Goal: Find specific page/section: Find specific page/section

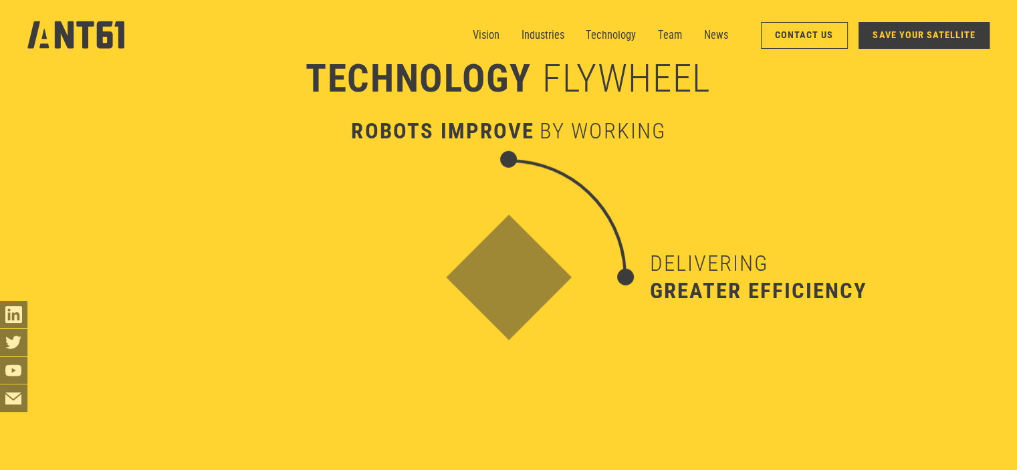
scroll to position [3497, 0]
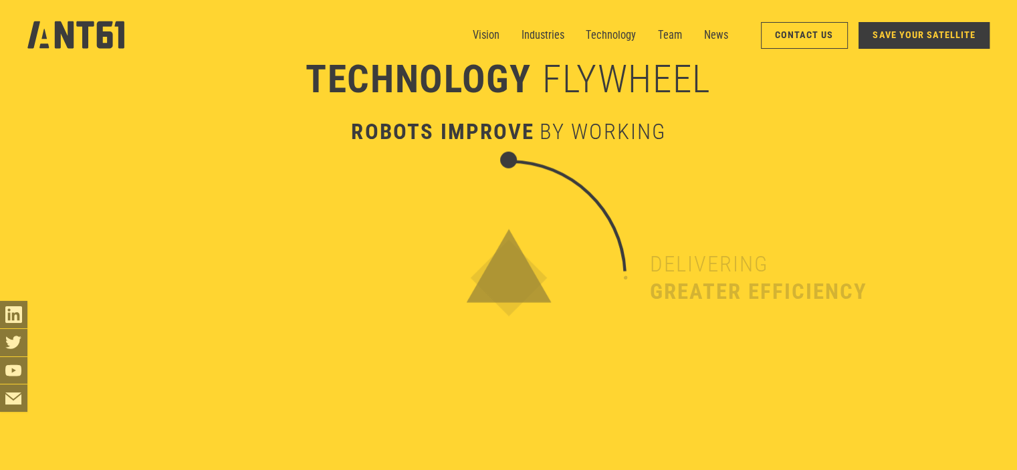
click at [358, 338] on div "Attracting more customers" at bounding box center [249, 277] width 235 height 235
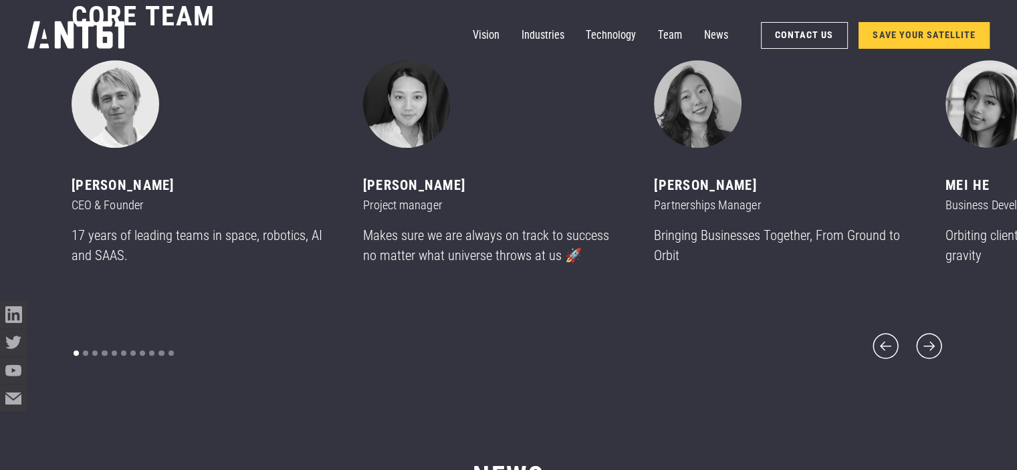
scroll to position [5685, 0]
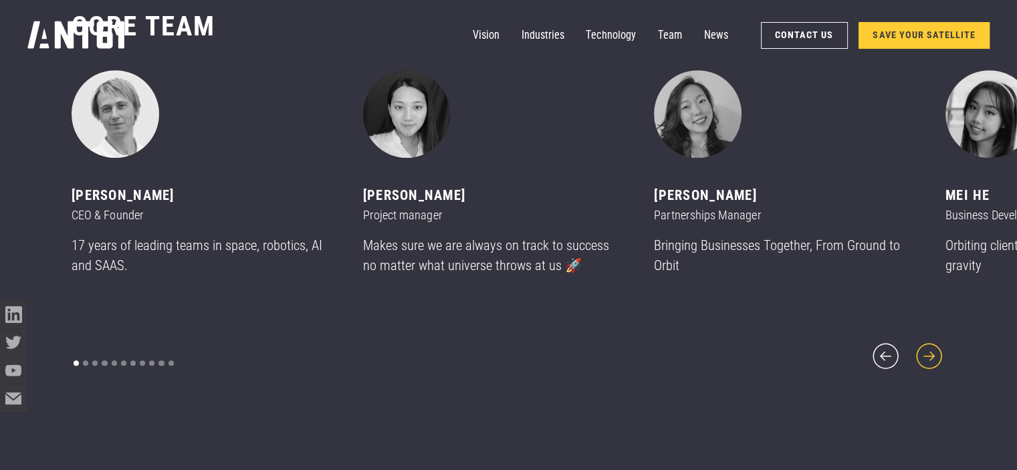
click at [925, 343] on icon "next slide" at bounding box center [929, 356] width 33 height 33
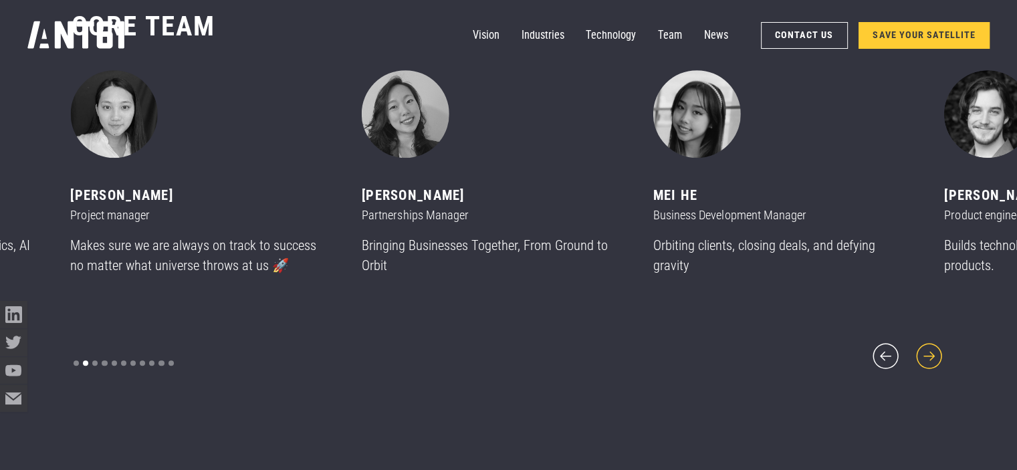
click at [927, 340] on icon "next slide" at bounding box center [929, 356] width 33 height 33
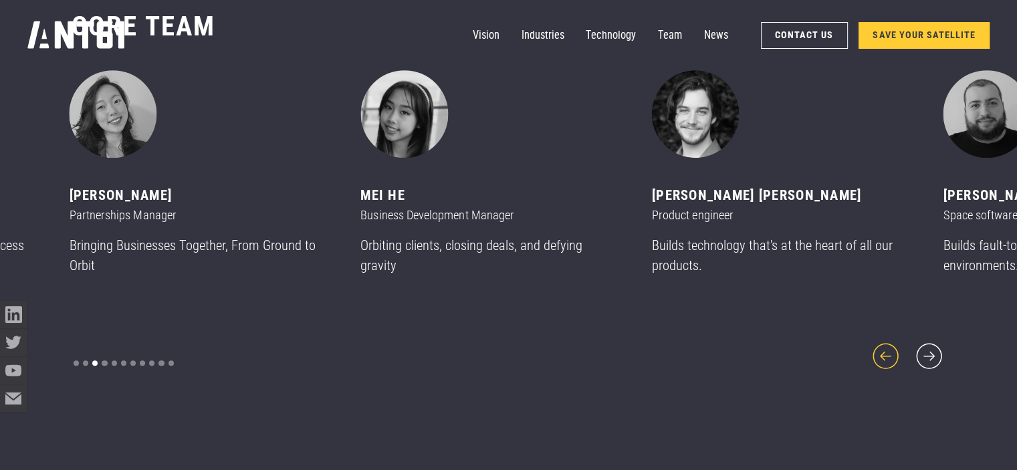
click at [887, 350] on icon "previous slide" at bounding box center [885, 356] width 33 height 33
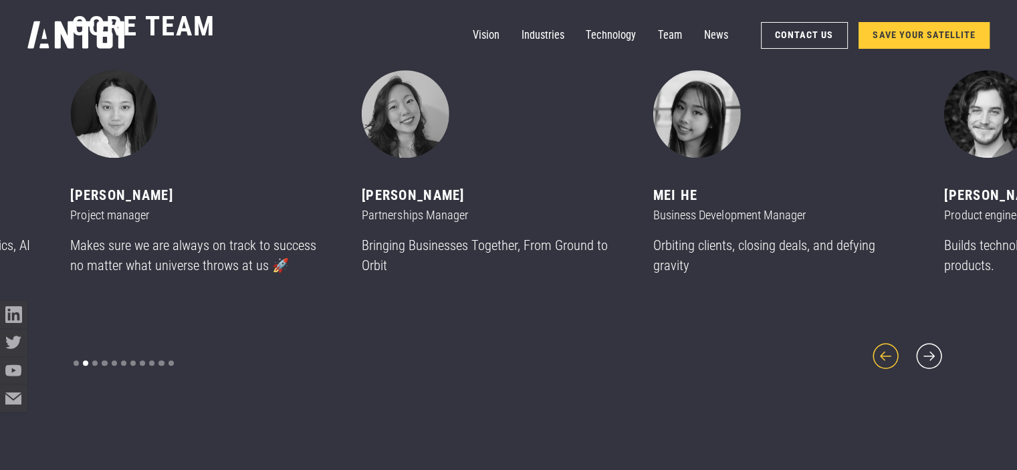
click at [887, 350] on icon "previous slide" at bounding box center [885, 356] width 33 height 33
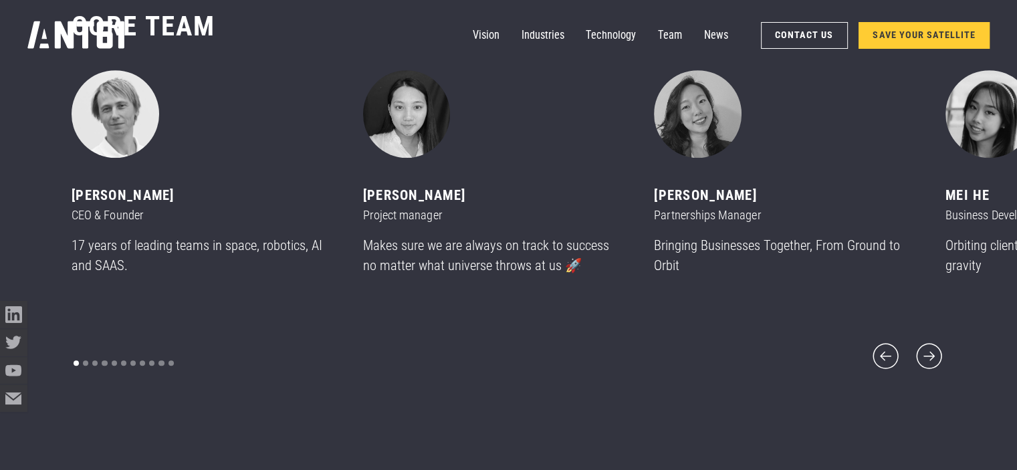
click at [924, 364] on div "CORE team ‍ [PERSON_NAME] CEO & Founder 17 years of leading teams in space, rob…" at bounding box center [509, 191] width 874 height 473
click at [925, 352] on icon "next slide" at bounding box center [929, 356] width 33 height 33
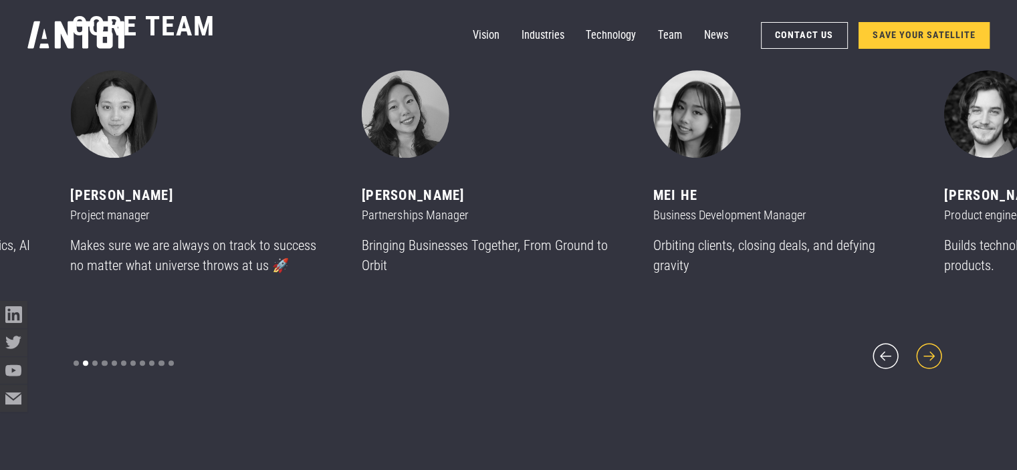
click at [925, 352] on icon "next slide" at bounding box center [929, 356] width 33 height 33
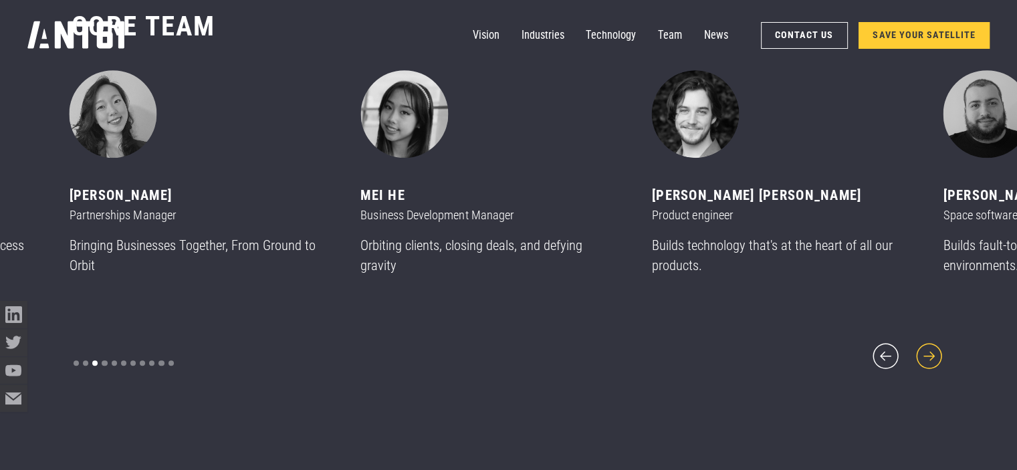
click at [925, 352] on icon "next slide" at bounding box center [929, 356] width 33 height 33
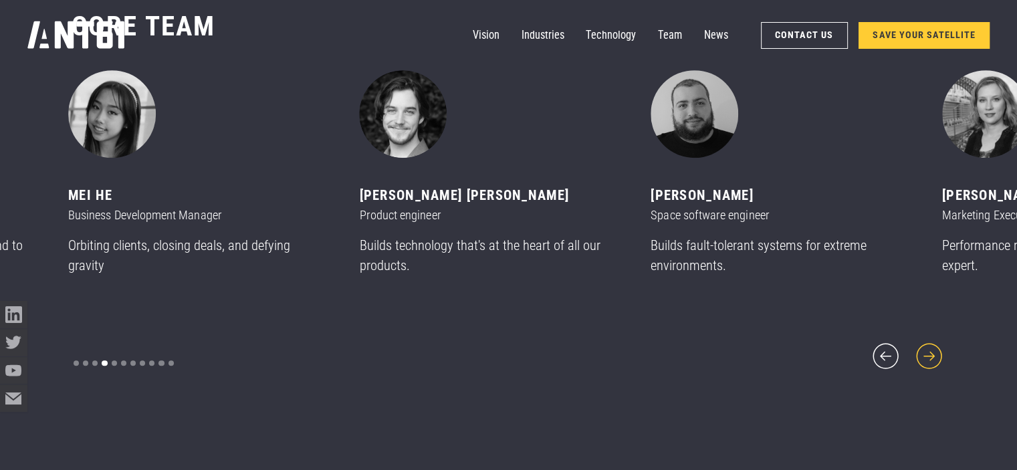
click at [925, 352] on icon "next slide" at bounding box center [929, 356] width 33 height 33
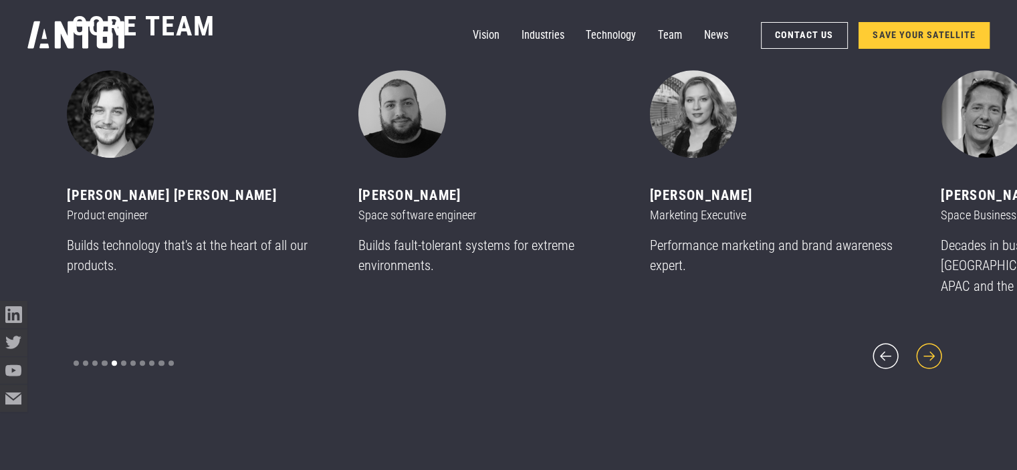
click at [925, 352] on icon "next slide" at bounding box center [929, 356] width 33 height 33
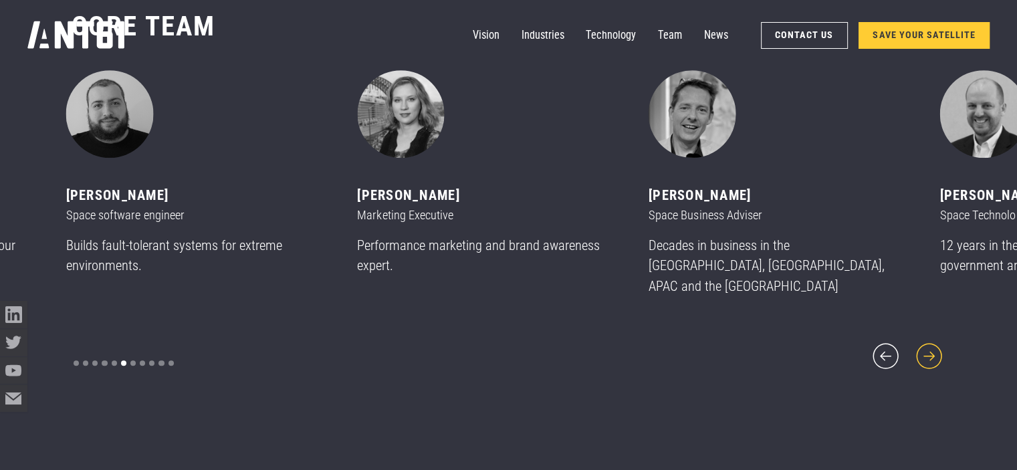
click at [925, 352] on icon "next slide" at bounding box center [929, 356] width 33 height 33
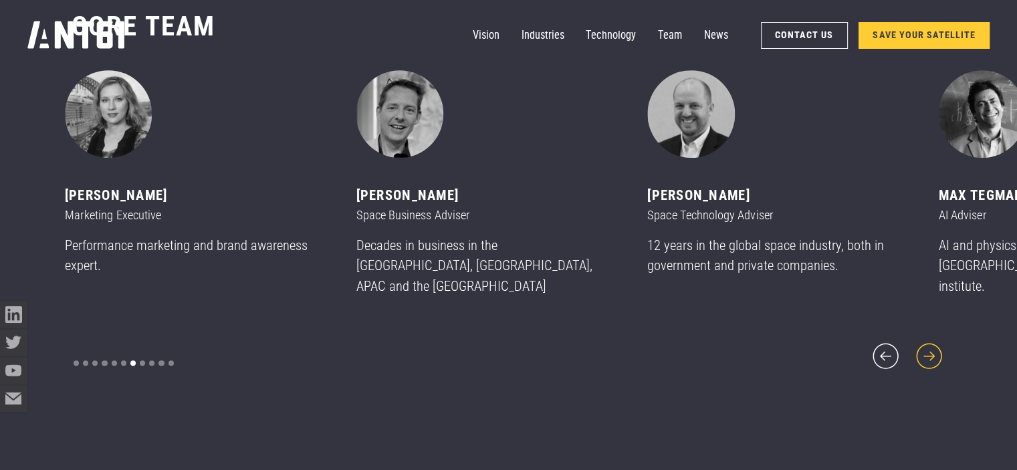
click at [925, 352] on icon "next slide" at bounding box center [929, 356] width 33 height 33
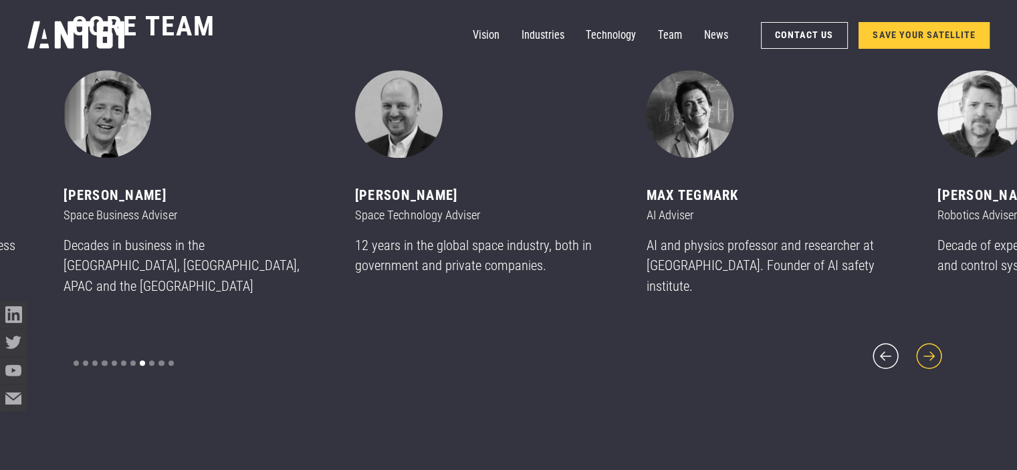
click at [925, 352] on icon "next slide" at bounding box center [929, 356] width 33 height 33
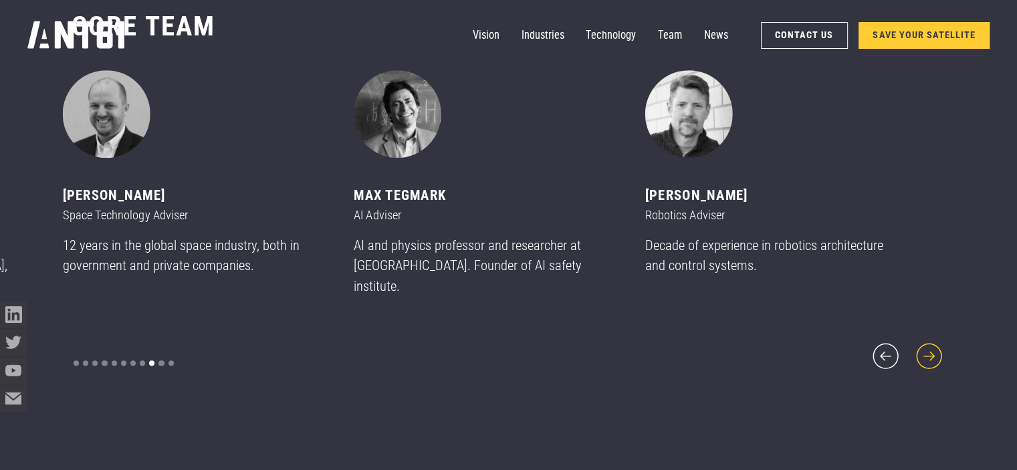
click at [925, 352] on icon "next slide" at bounding box center [929, 356] width 33 height 33
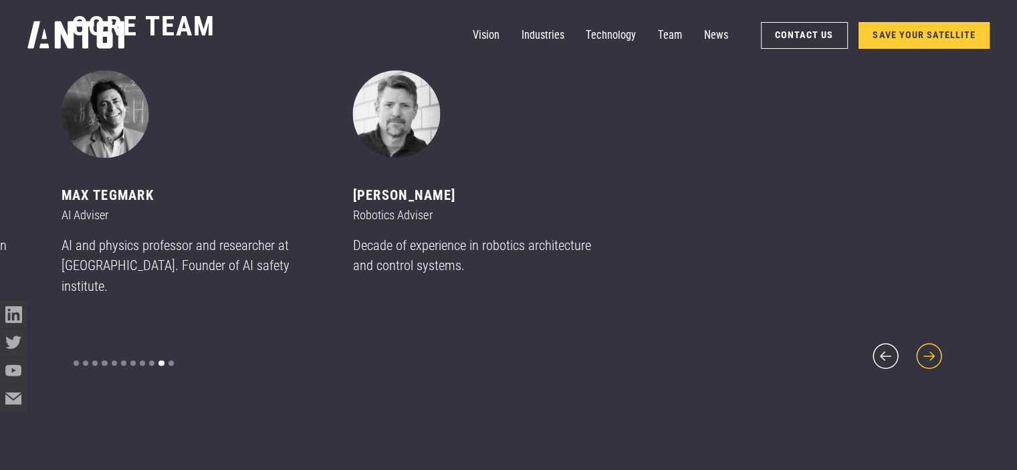
click at [925, 352] on icon "next slide" at bounding box center [929, 356] width 33 height 33
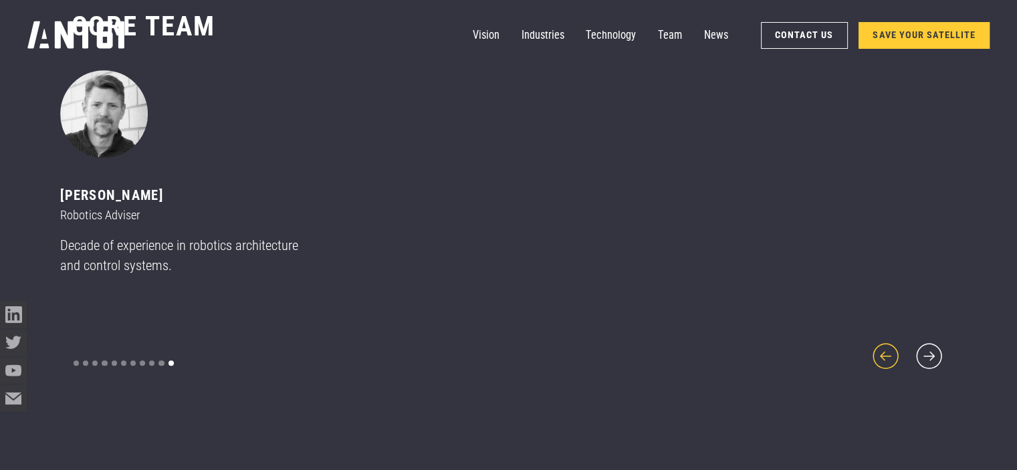
click at [890, 342] on icon "previous slide" at bounding box center [885, 356] width 33 height 33
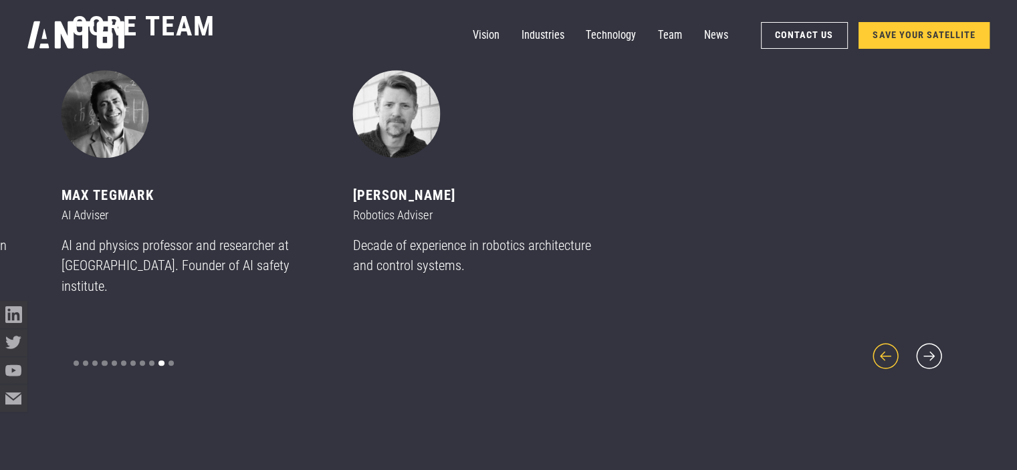
click at [890, 342] on icon "previous slide" at bounding box center [885, 356] width 33 height 33
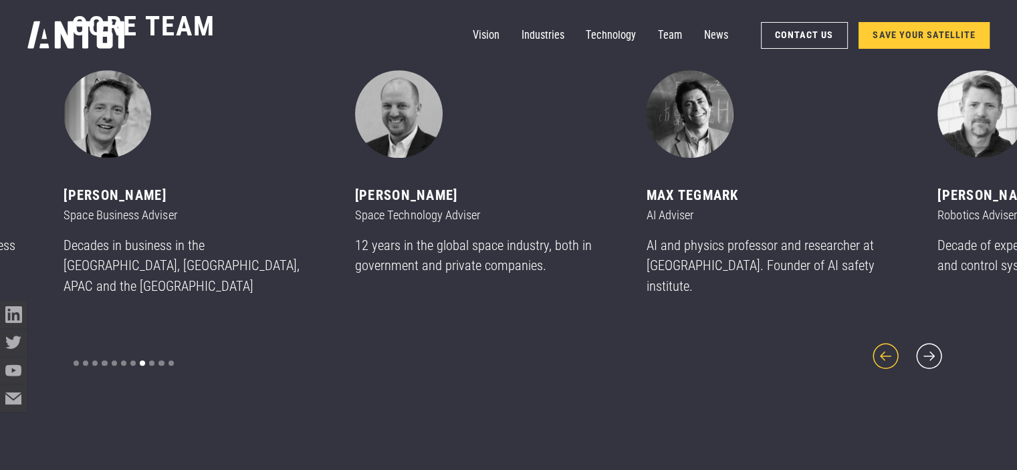
click at [890, 342] on icon "previous slide" at bounding box center [885, 356] width 33 height 33
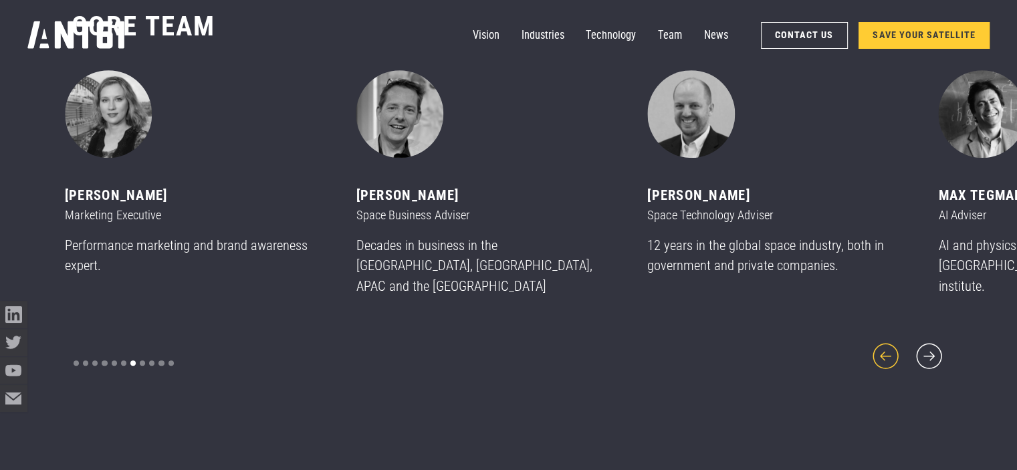
click at [890, 342] on icon "previous slide" at bounding box center [885, 356] width 33 height 33
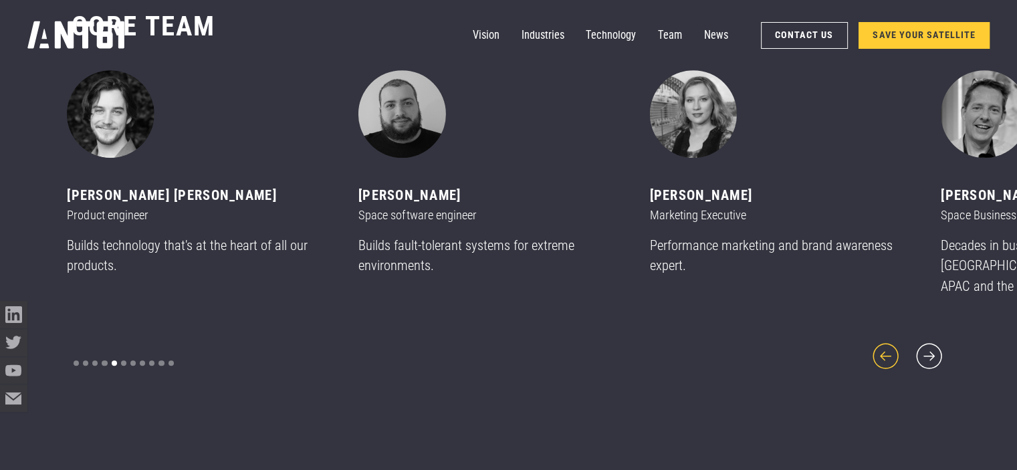
click at [890, 342] on icon "previous slide" at bounding box center [885, 356] width 33 height 33
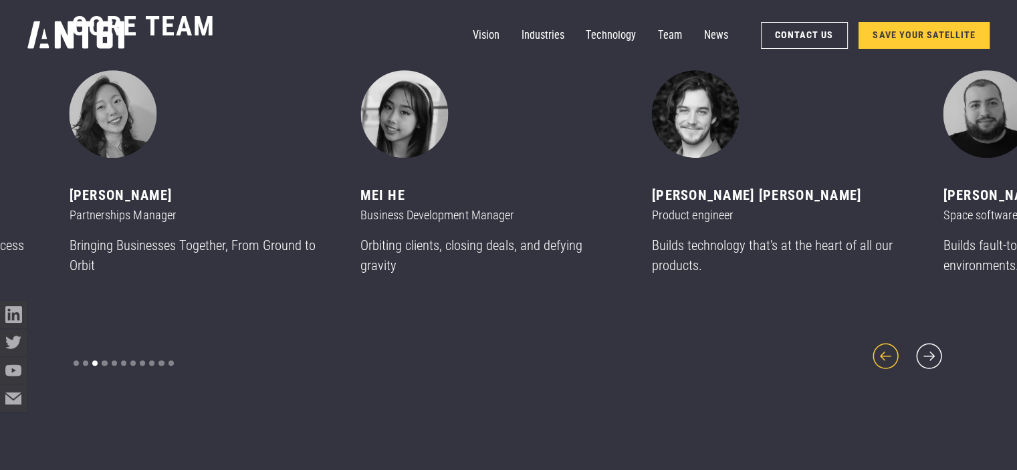
click at [890, 342] on icon "previous slide" at bounding box center [885, 356] width 33 height 33
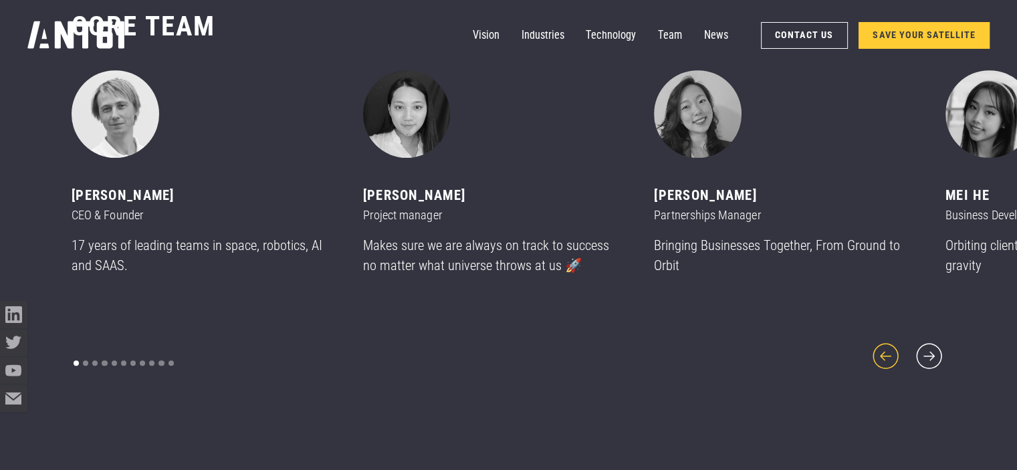
click at [890, 342] on icon "previous slide" at bounding box center [885, 356] width 33 height 33
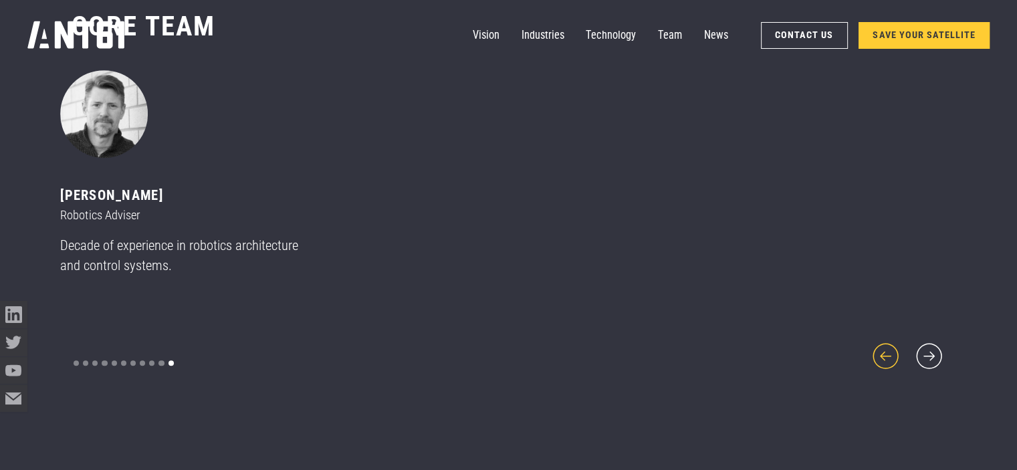
click at [890, 342] on icon "previous slide" at bounding box center [885, 356] width 33 height 33
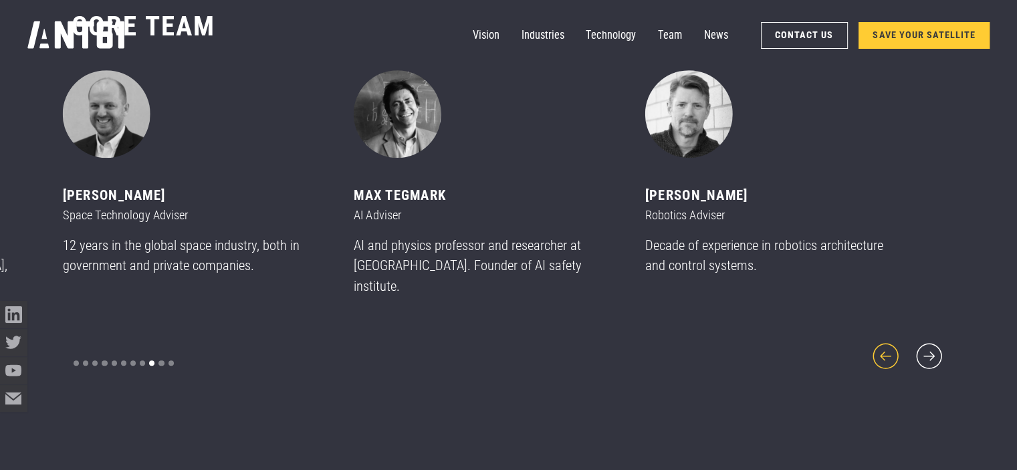
click at [890, 342] on icon "previous slide" at bounding box center [885, 356] width 33 height 33
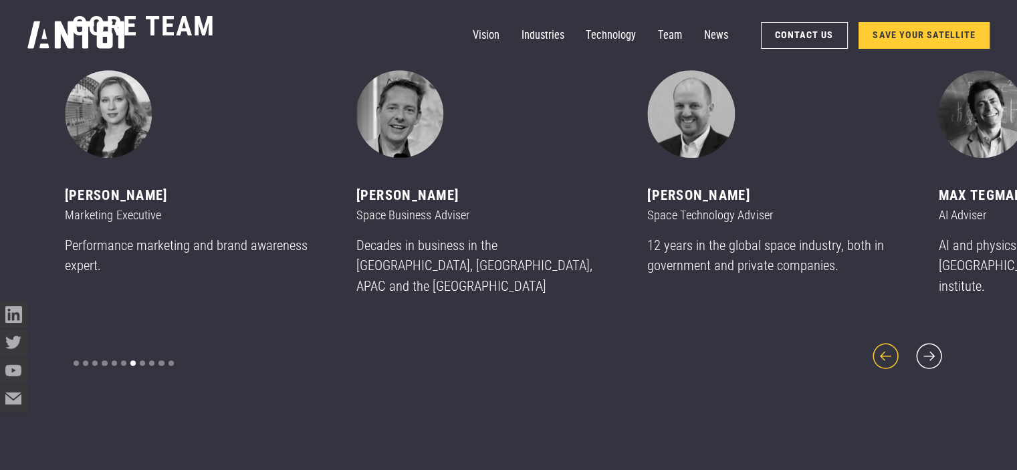
click at [890, 342] on icon "previous slide" at bounding box center [885, 356] width 33 height 33
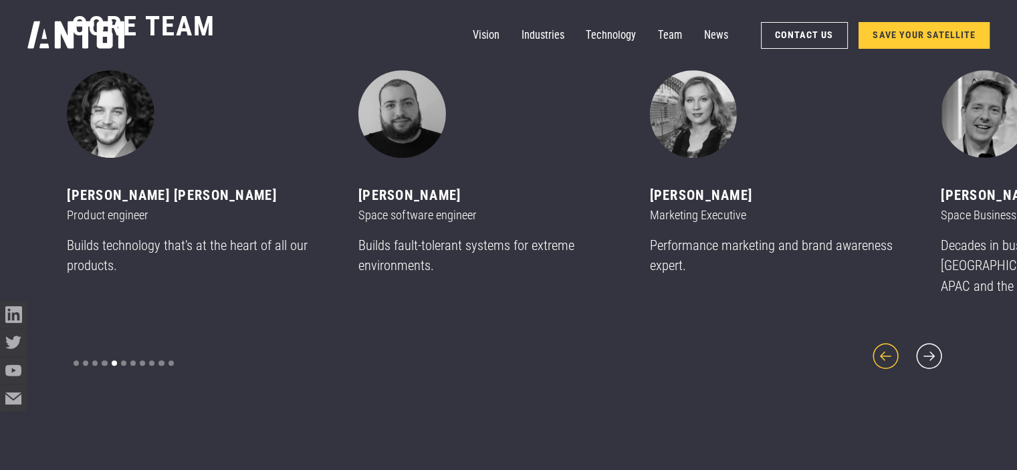
click at [890, 342] on icon "previous slide" at bounding box center [885, 356] width 33 height 33
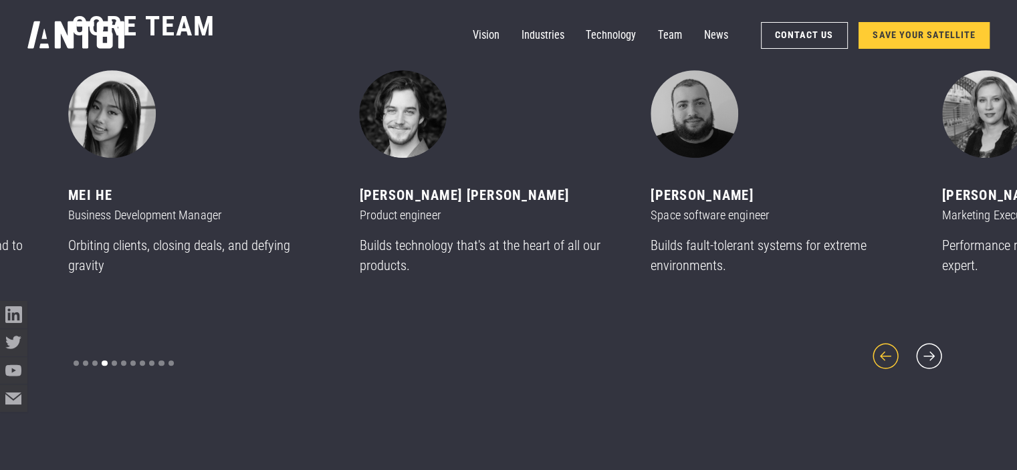
click at [890, 342] on icon "previous slide" at bounding box center [885, 356] width 33 height 33
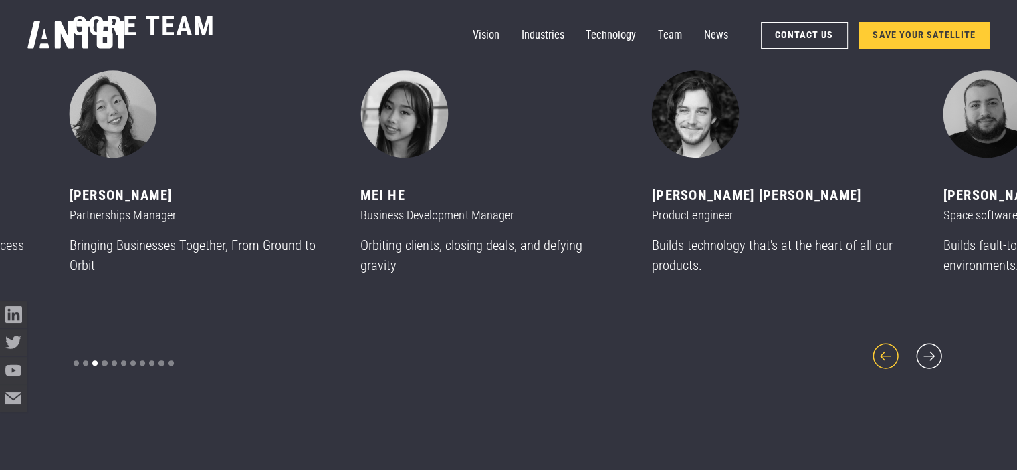
click at [890, 342] on icon "previous slide" at bounding box center [885, 356] width 33 height 33
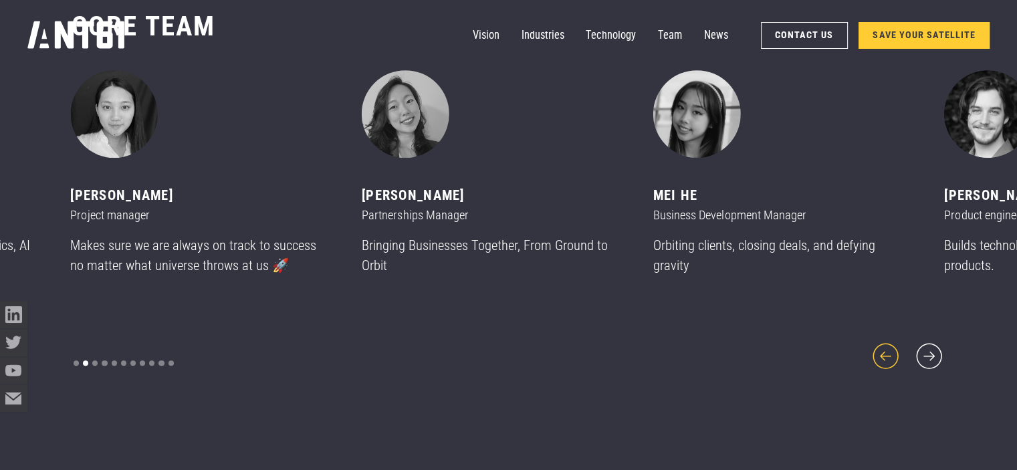
click at [890, 342] on icon "previous slide" at bounding box center [885, 356] width 33 height 33
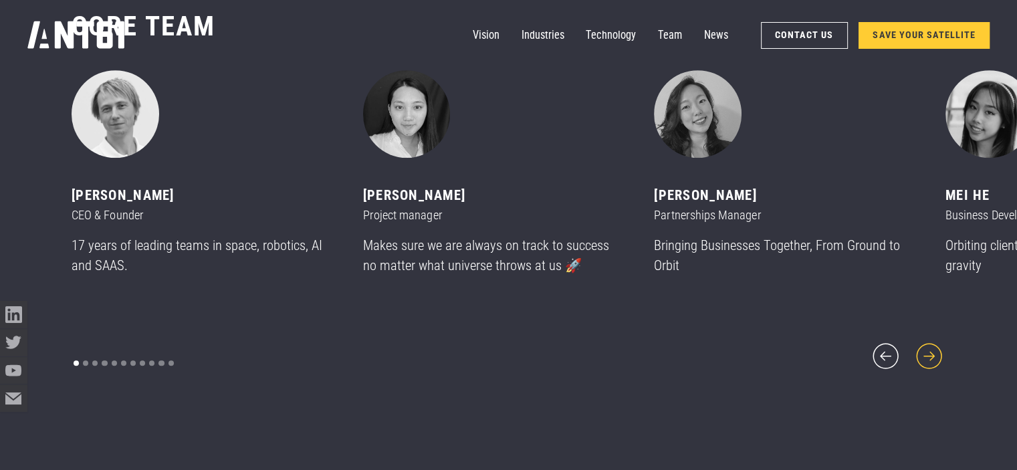
click at [931, 347] on icon "next slide" at bounding box center [929, 356] width 33 height 33
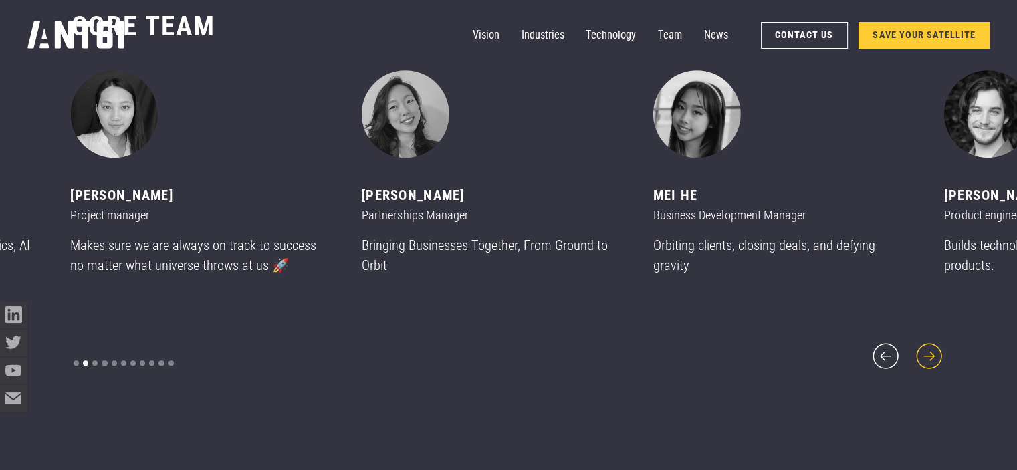
click at [931, 347] on icon "next slide" at bounding box center [929, 356] width 33 height 33
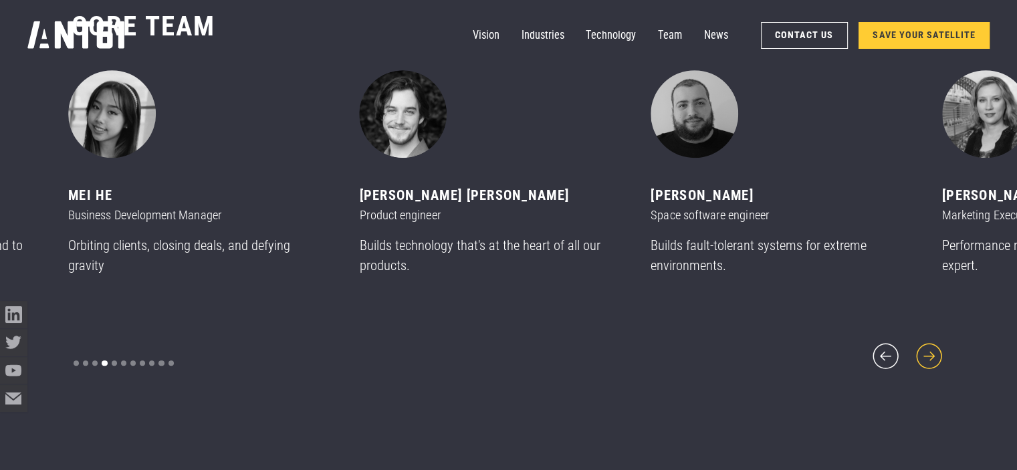
click at [931, 347] on icon "next slide" at bounding box center [929, 356] width 33 height 33
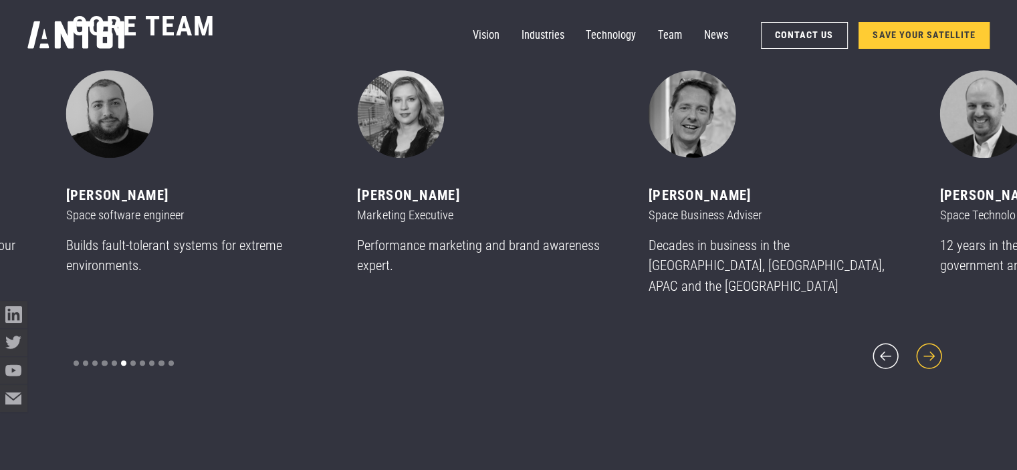
click at [931, 347] on icon "next slide" at bounding box center [929, 356] width 33 height 33
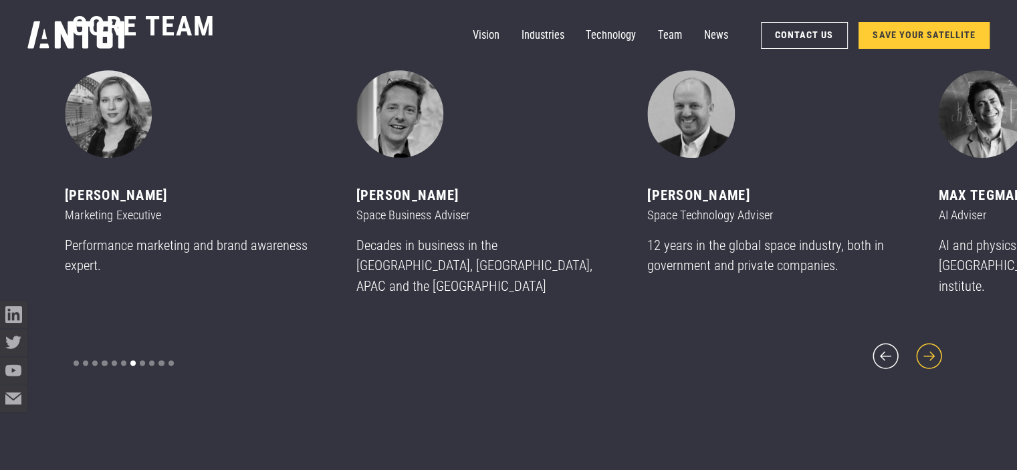
click at [931, 347] on icon "next slide" at bounding box center [929, 356] width 33 height 33
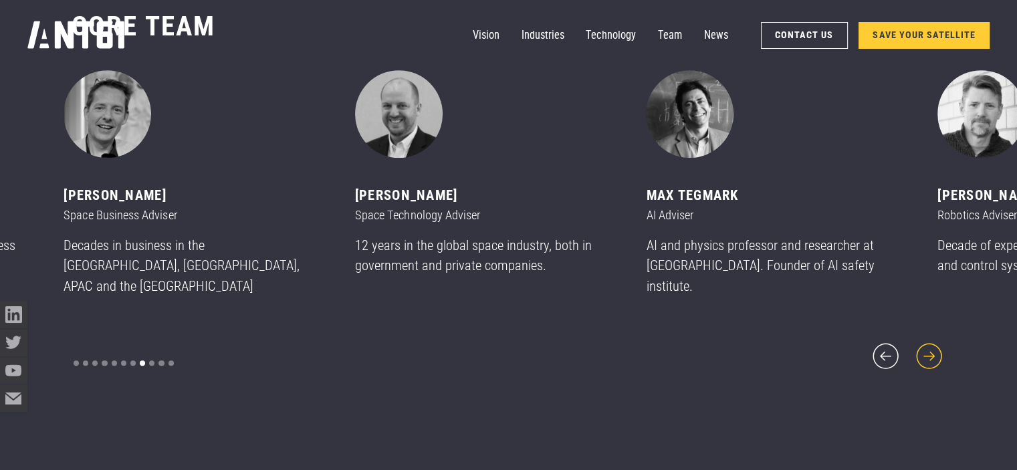
click at [931, 347] on icon "next slide" at bounding box center [929, 356] width 33 height 33
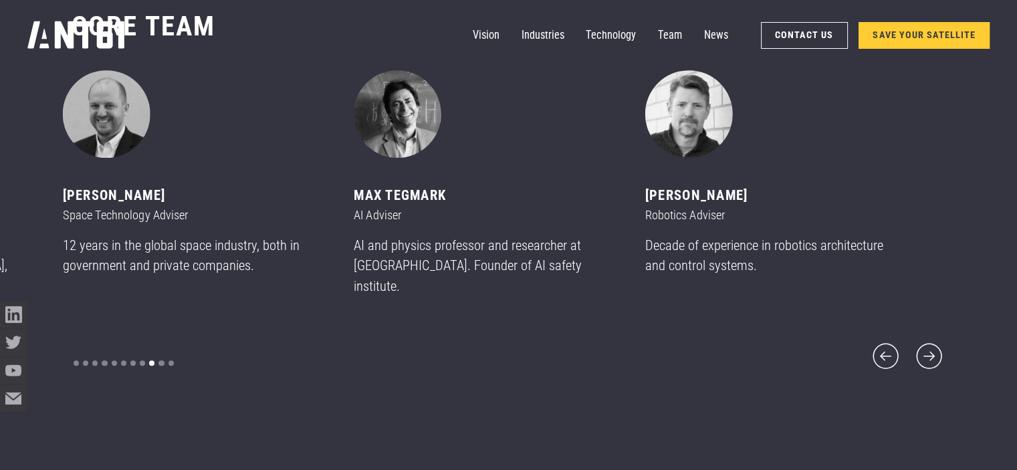
click at [555, 372] on div "CORE team ‍ [PERSON_NAME] CEO & Founder 17 years of leading teams in space, rob…" at bounding box center [509, 191] width 874 height 473
click at [879, 344] on icon "previous slide" at bounding box center [885, 356] width 33 height 33
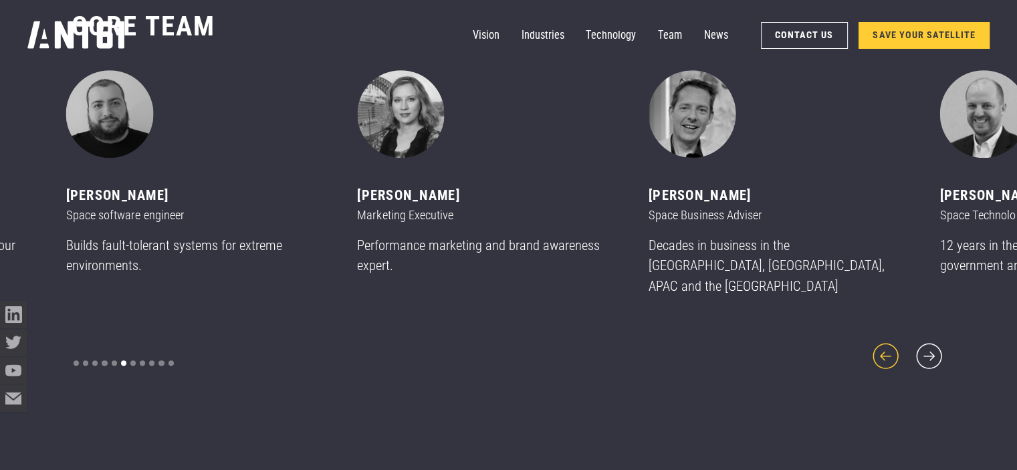
click at [879, 344] on icon "previous slide" at bounding box center [885, 356] width 33 height 33
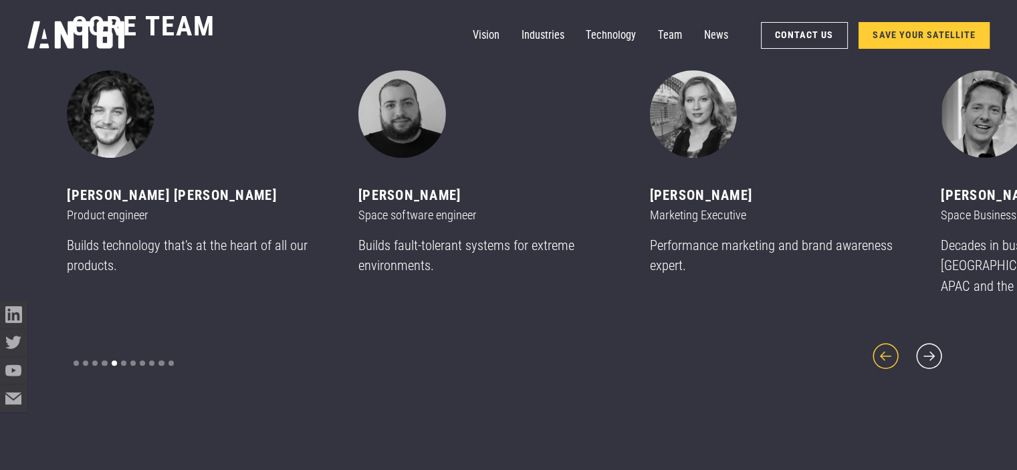
click at [879, 344] on icon "previous slide" at bounding box center [885, 356] width 33 height 33
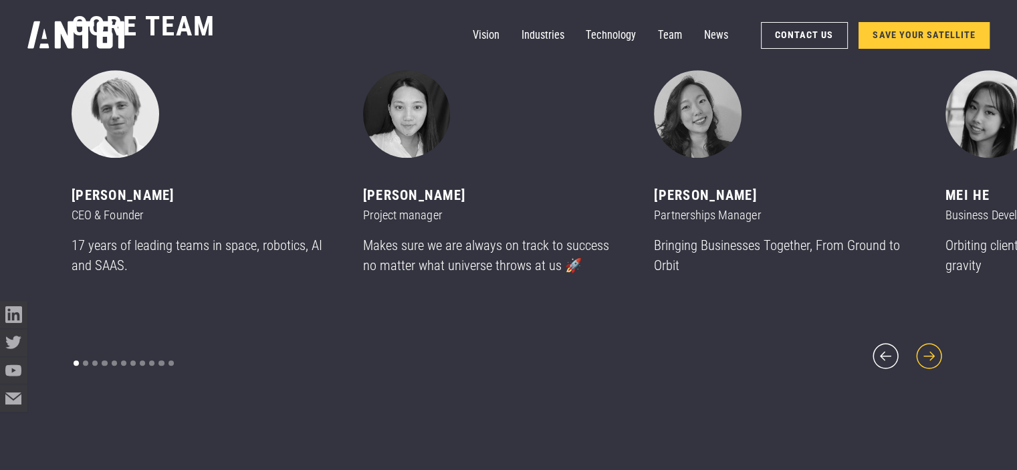
click at [921, 349] on icon "next slide" at bounding box center [929, 356] width 33 height 33
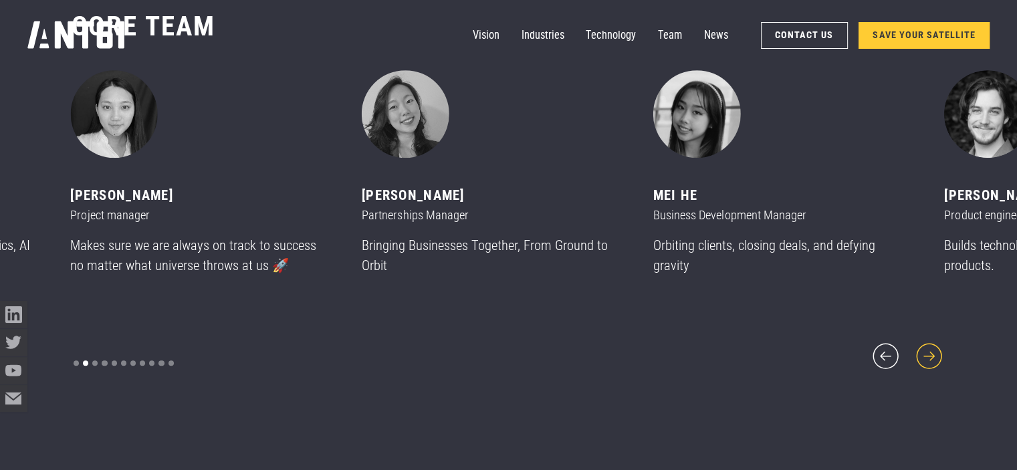
click at [921, 349] on icon "next slide" at bounding box center [929, 356] width 33 height 33
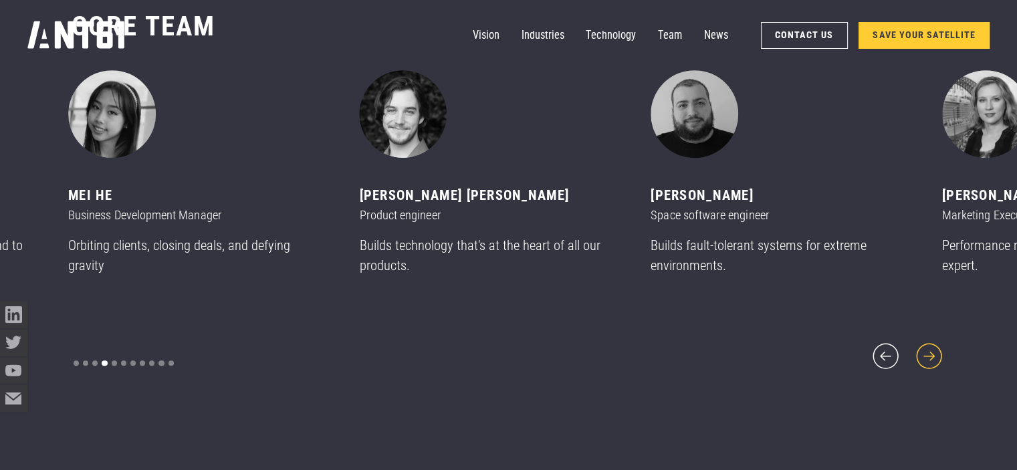
click at [921, 349] on icon "next slide" at bounding box center [929, 356] width 33 height 33
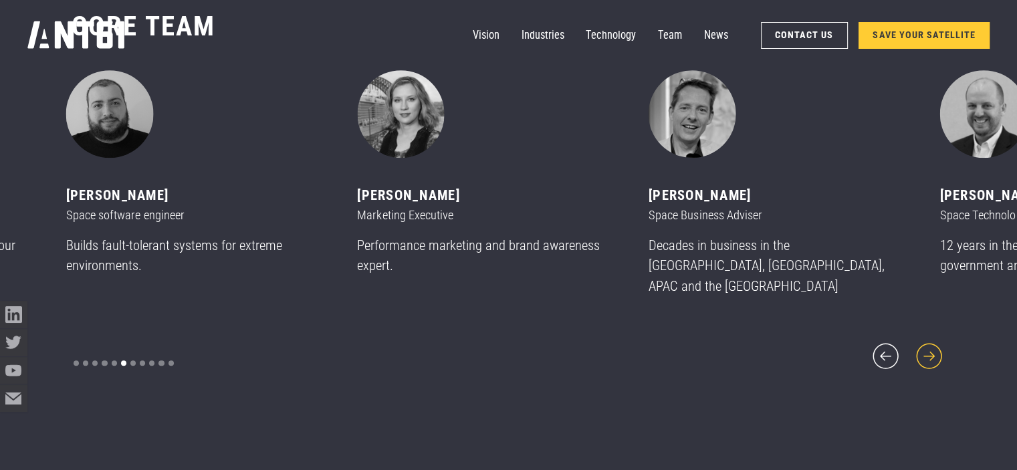
click at [921, 349] on icon "next slide" at bounding box center [929, 356] width 33 height 33
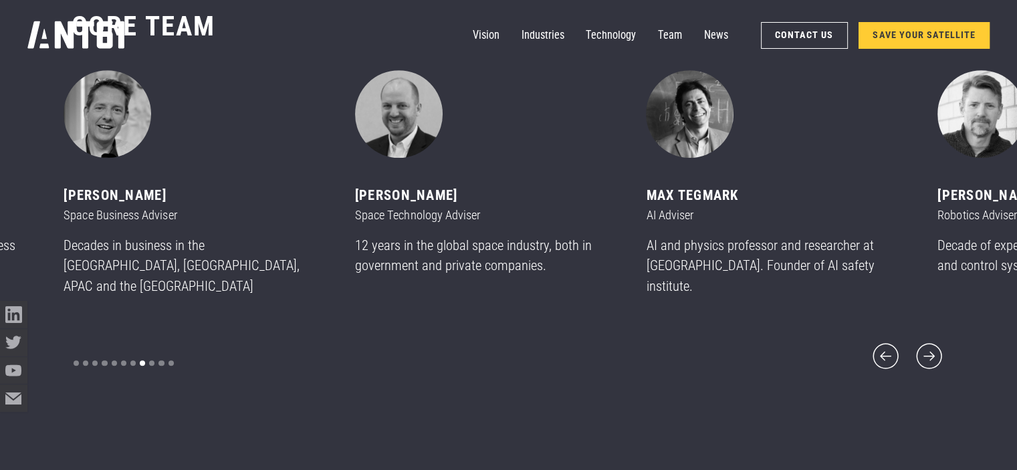
click at [506, 431] on h2 "News" at bounding box center [509, 465] width 874 height 78
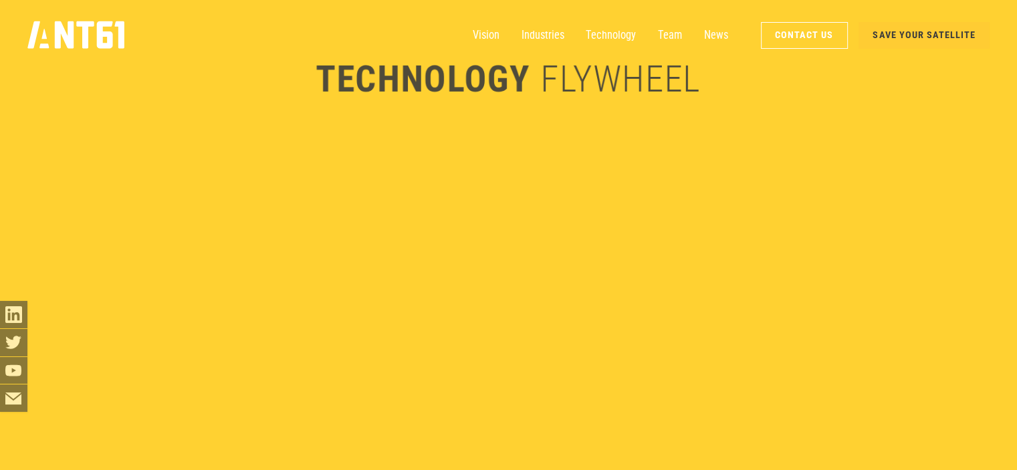
scroll to position [2766, 0]
